Goal: Information Seeking & Learning: Learn about a topic

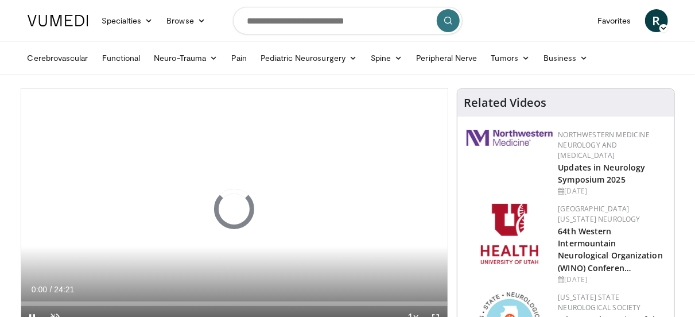
click at [664, 26] on icon at bounding box center [664, 28] width 8 height 8
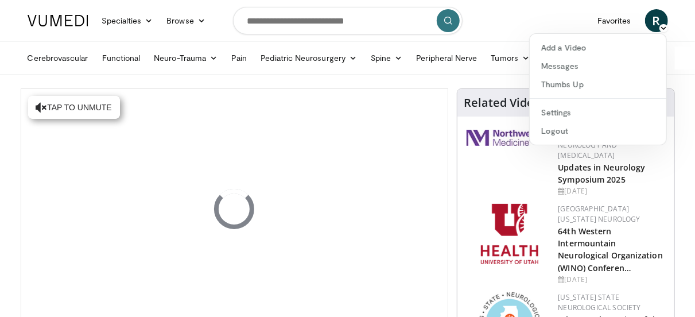
click at [513, 29] on nav "Specialties Adult & Family Medicine Allergy, Asthma, Immunology Anesthesiology …" at bounding box center [348, 20] width 654 height 41
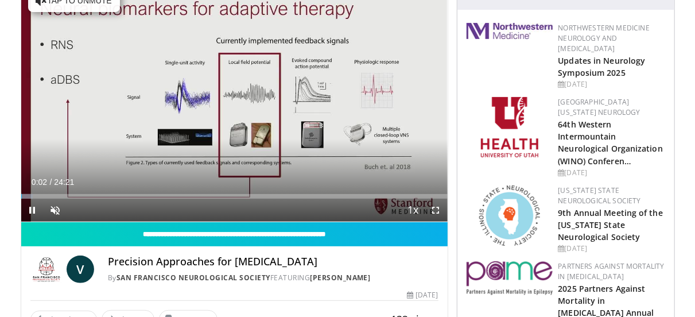
scroll to position [57, 0]
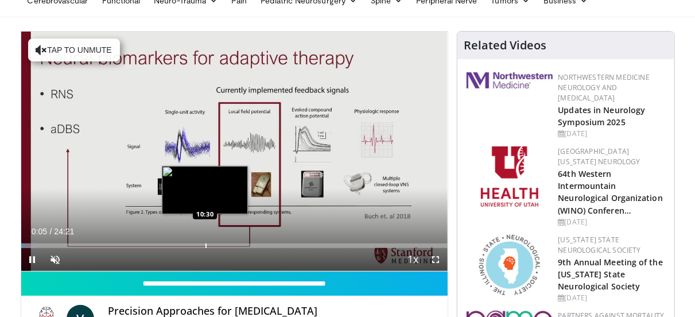
click at [205, 239] on div "Loaded : 3.39% 00:05 10:30" at bounding box center [234, 242] width 426 height 11
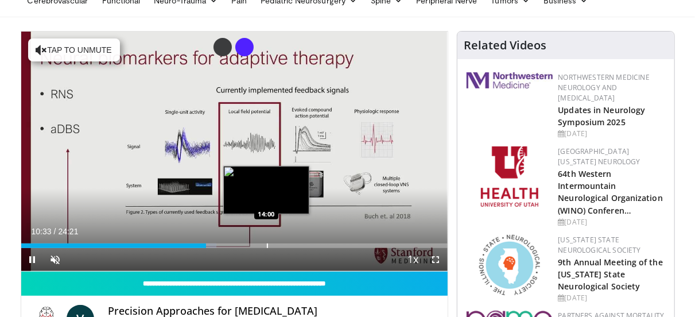
click at [267, 243] on div "Progress Bar" at bounding box center [267, 245] width 1 height 5
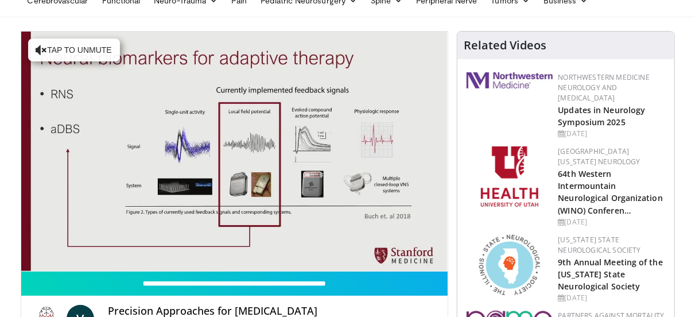
scroll to position [0, 0]
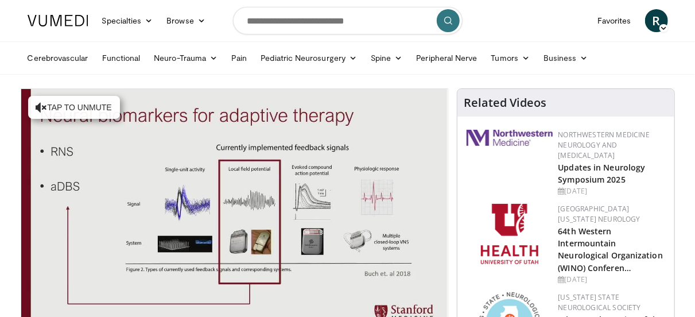
click at [65, 24] on img at bounding box center [58, 20] width 61 height 11
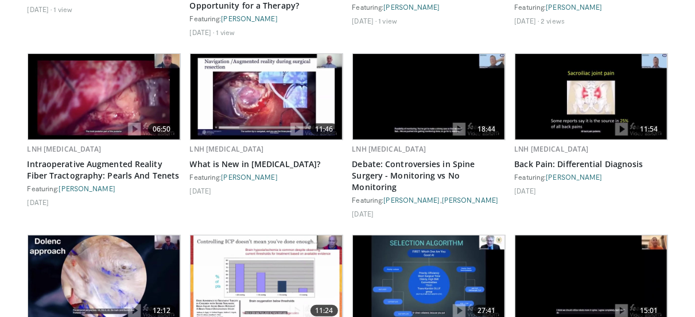
scroll to position [2298, 0]
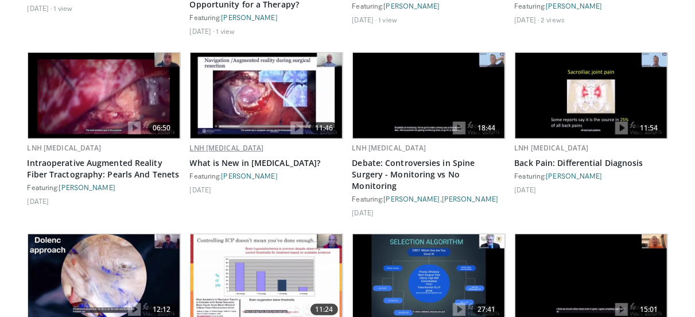
click at [203, 143] on link "LNH [MEDICAL_DATA]" at bounding box center [227, 148] width 74 height 10
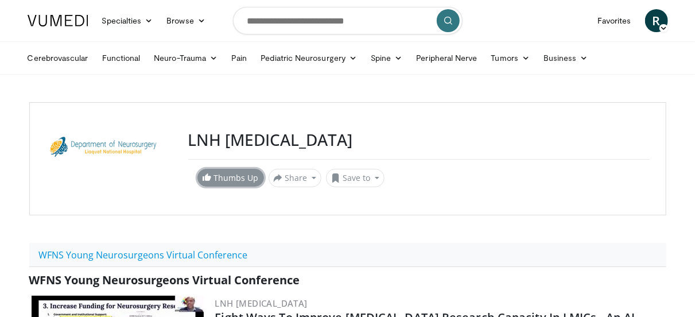
click at [218, 173] on link "Thumbs Up" at bounding box center [230, 178] width 67 height 18
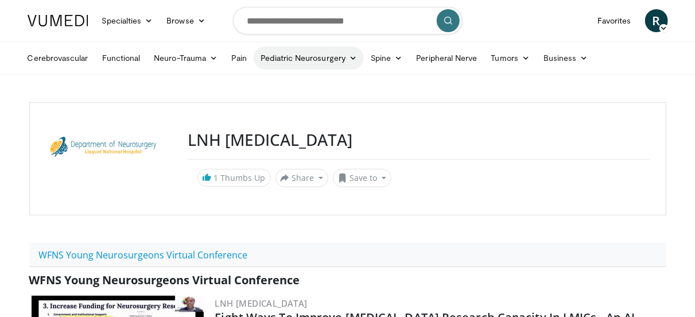
click at [262, 57] on link "Pediatric Neurosurgery" at bounding box center [309, 57] width 110 height 23
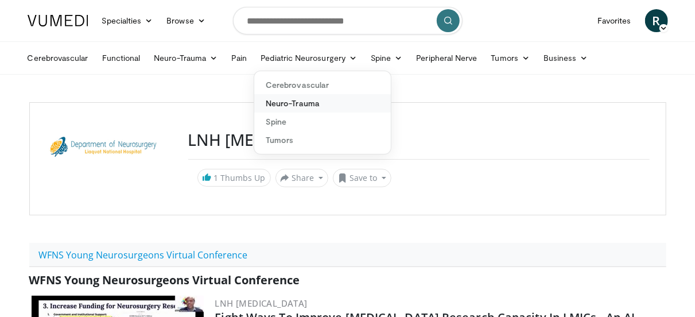
click at [290, 99] on link "Neuro-Trauma" at bounding box center [322, 103] width 137 height 18
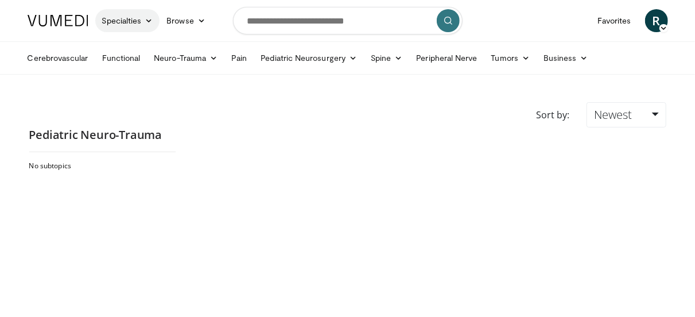
click at [125, 22] on link "Specialties" at bounding box center [127, 20] width 65 height 23
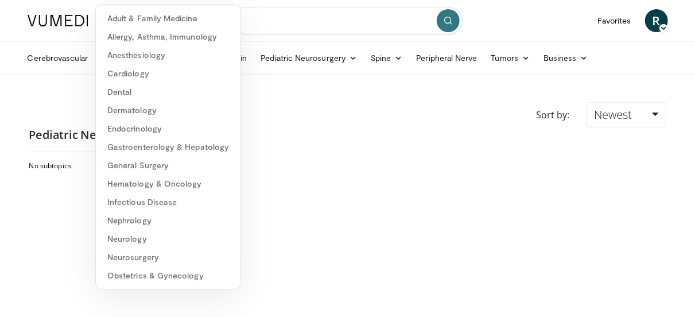
click at [305, 14] on input "Search topics, interventions" at bounding box center [348, 21] width 230 height 28
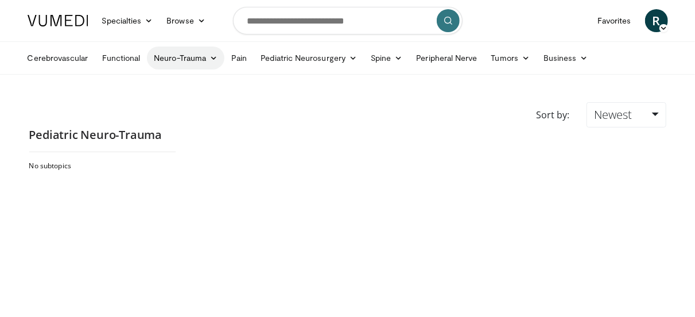
click at [186, 55] on link "Neuro-Trauma" at bounding box center [185, 57] width 77 height 23
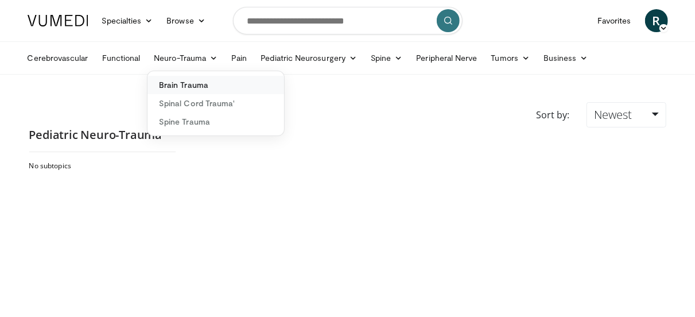
click at [182, 85] on link "Brain Trauma" at bounding box center [216, 85] width 137 height 18
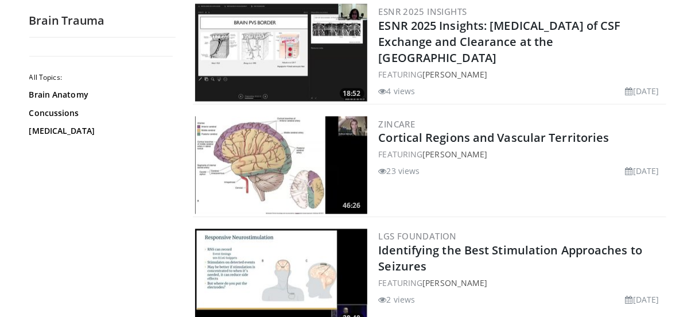
scroll to position [746, 0]
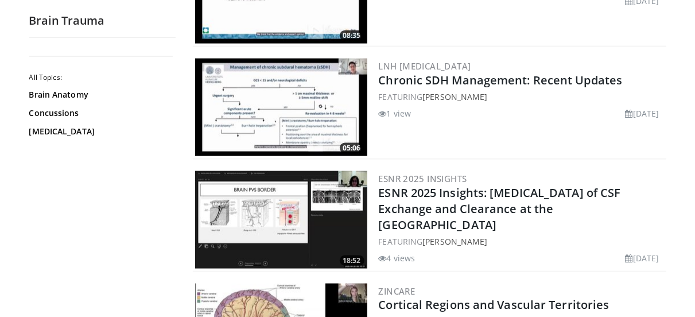
click at [309, 96] on img at bounding box center [281, 108] width 172 height 98
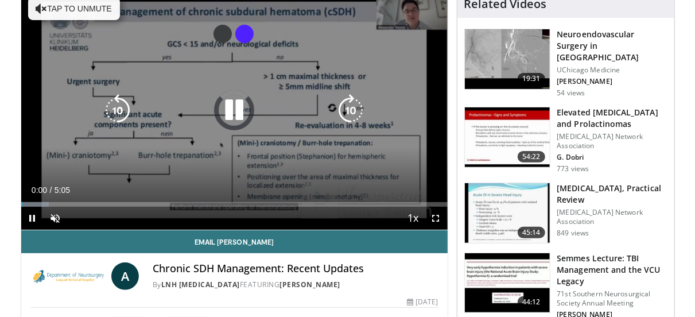
scroll to position [57, 0]
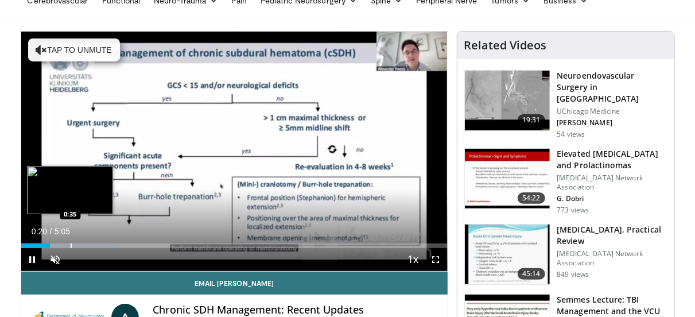
click at [70, 242] on div "Loaded : 22.87% 0:20 0:35" at bounding box center [234, 242] width 426 height 11
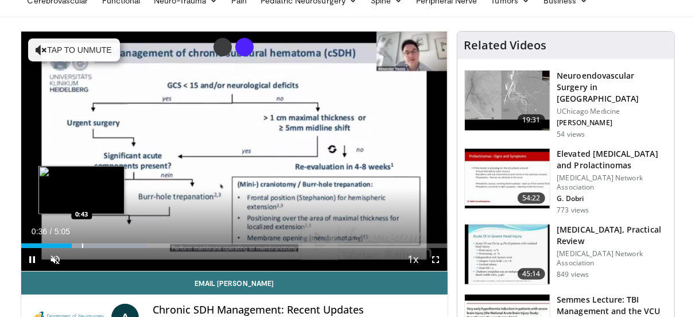
click at [82, 242] on div "Loaded : 29.40% 0:36 0:43" at bounding box center [234, 242] width 426 height 11
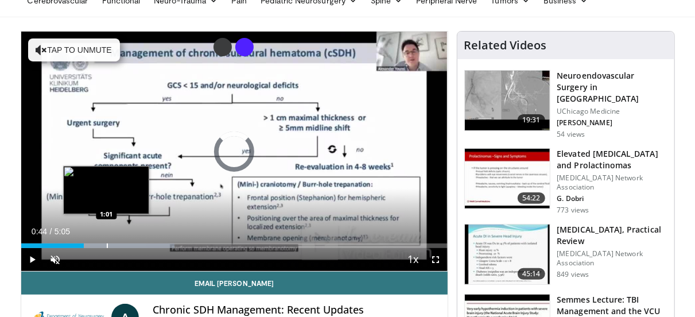
click at [107, 246] on div "Progress Bar" at bounding box center [107, 245] width 1 height 5
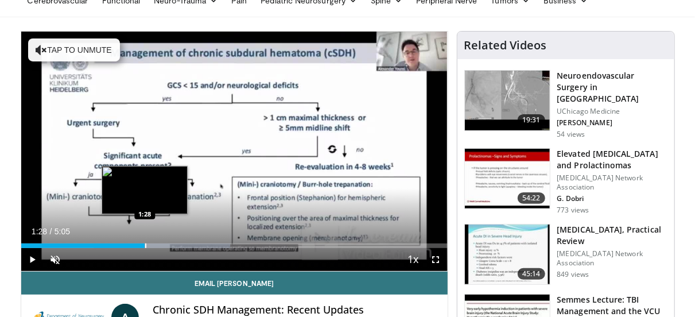
click at [144, 247] on div "Loaded : 49.01% 1:28 1:28" at bounding box center [234, 245] width 426 height 5
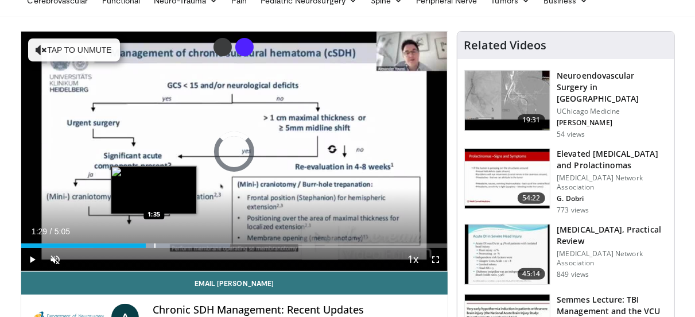
click at [153, 247] on div "Loaded : 49.01% 1:29 1:35" at bounding box center [234, 245] width 426 height 5
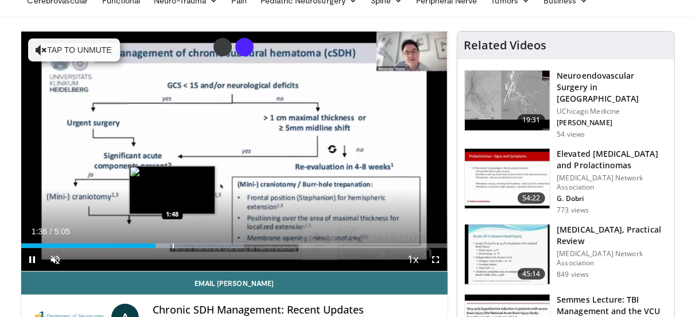
click at [172, 246] on video-js "**********" at bounding box center [234, 152] width 426 height 240
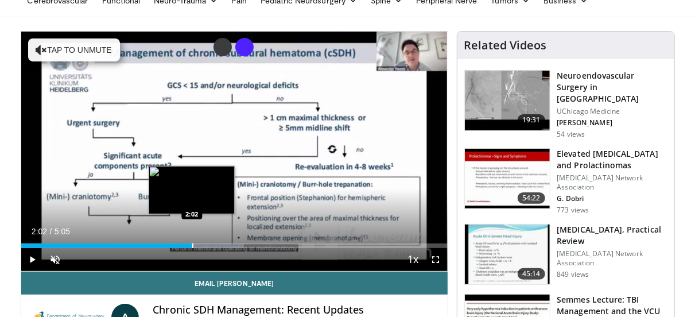
click at [192, 243] on div "Progress Bar" at bounding box center [192, 245] width 1 height 5
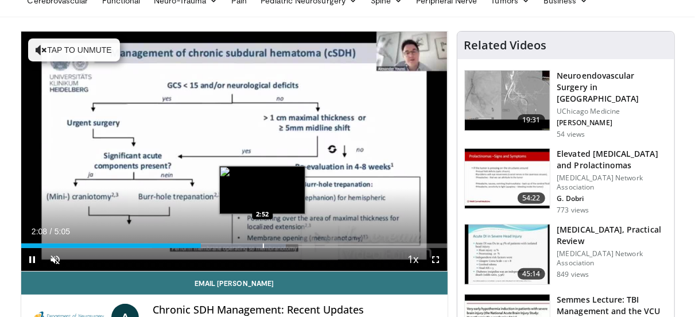
click at [263, 242] on div "Loaded : 62.08% 2:08 2:52" at bounding box center [234, 242] width 426 height 11
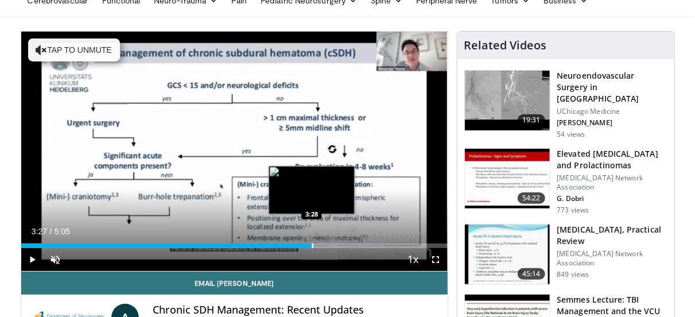
click at [311, 243] on div "Loaded : 84.95% 3:27 3:28" at bounding box center [234, 242] width 426 height 11
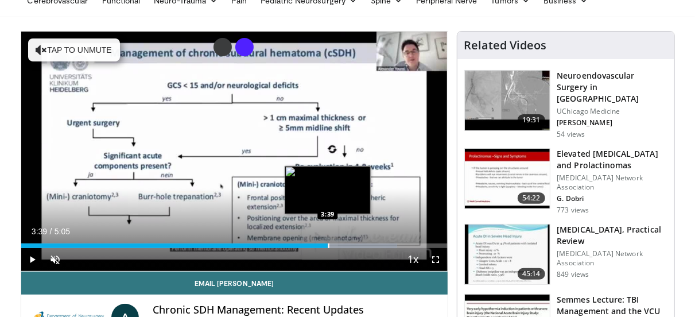
click at [328, 245] on div "Progress Bar" at bounding box center [328, 245] width 1 height 5
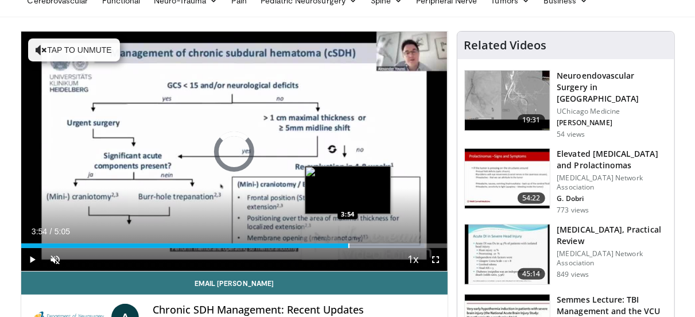
click at [348, 241] on div "Loaded : 94.75% 3:43 3:54" at bounding box center [234, 242] width 426 height 11
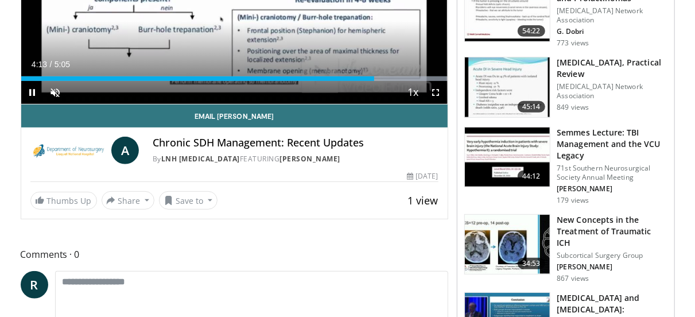
scroll to position [344, 0]
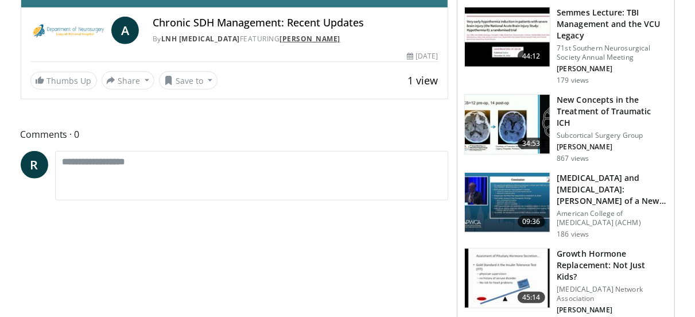
click at [315, 37] on link "Alexander Younsi" at bounding box center [310, 39] width 61 height 10
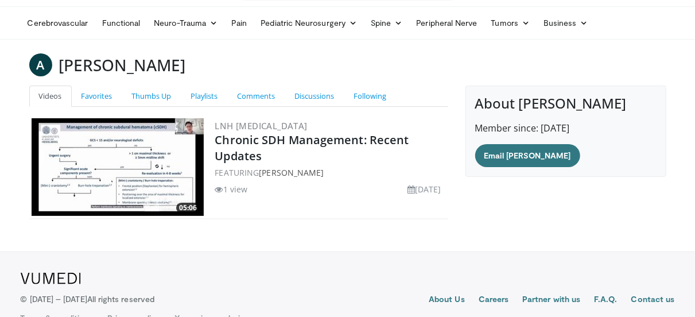
scroll to position [59, 0]
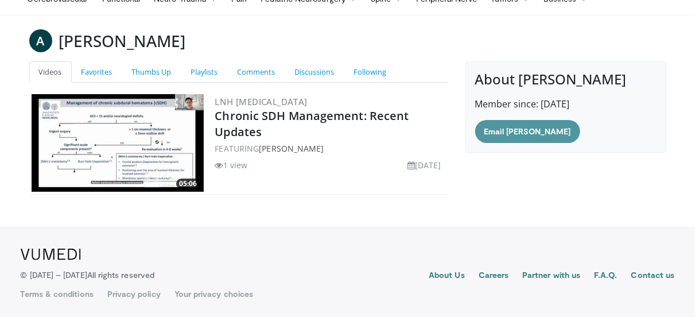
click at [514, 126] on link "Email [PERSON_NAME]" at bounding box center [527, 131] width 105 height 23
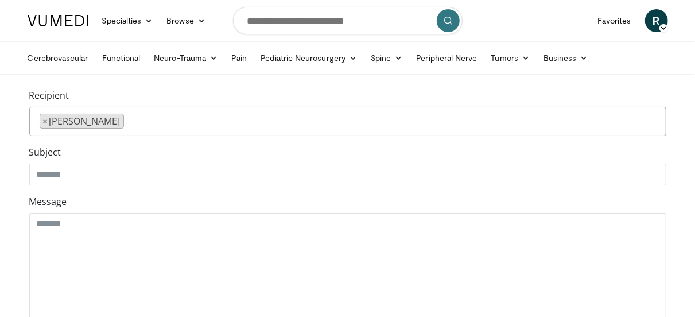
click at [41, 21] on img at bounding box center [58, 20] width 61 height 11
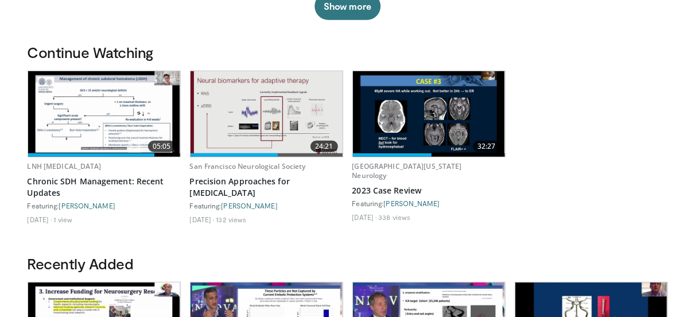
scroll to position [344, 0]
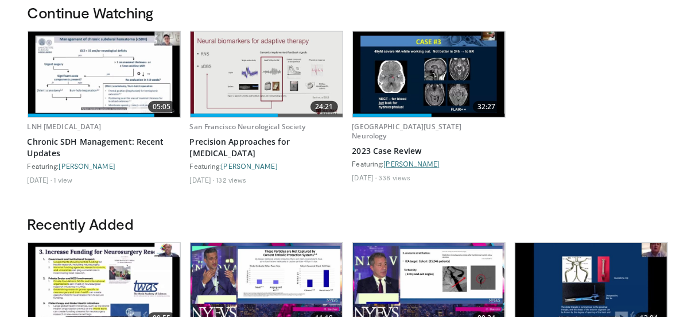
click at [400, 160] on link "[PERSON_NAME]" at bounding box center [412, 164] width 56 height 8
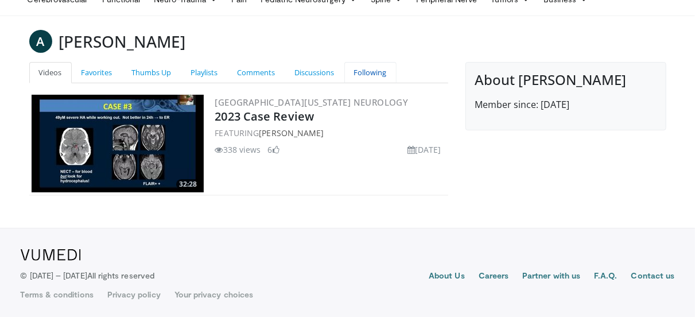
scroll to position [59, 0]
click at [335, 98] on link "[GEOGRAPHIC_DATA][US_STATE] Neurology" at bounding box center [311, 101] width 193 height 11
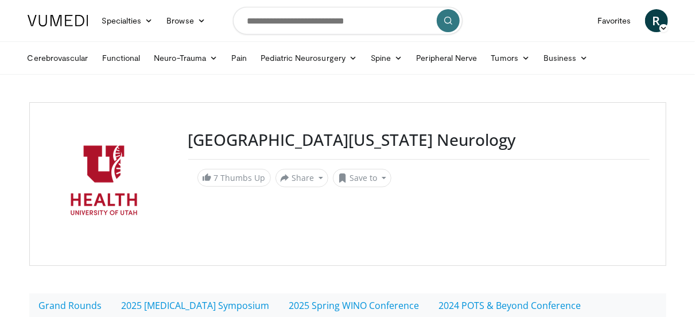
click at [65, 22] on img at bounding box center [58, 20] width 61 height 11
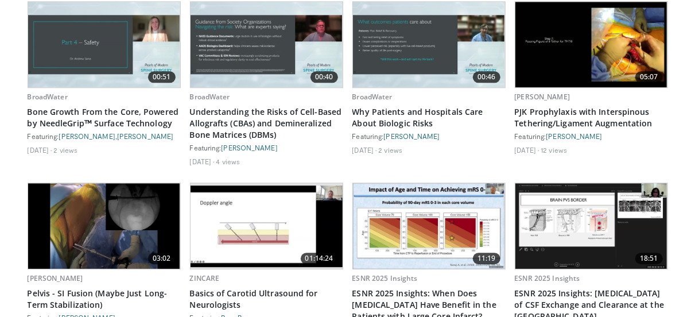
scroll to position [3504, 0]
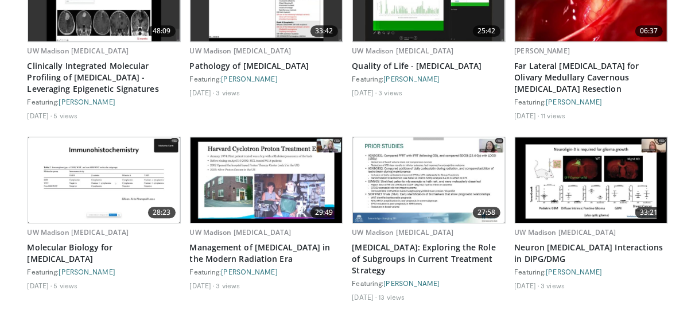
scroll to position [5703, 0]
